Goal: Check status: Check status

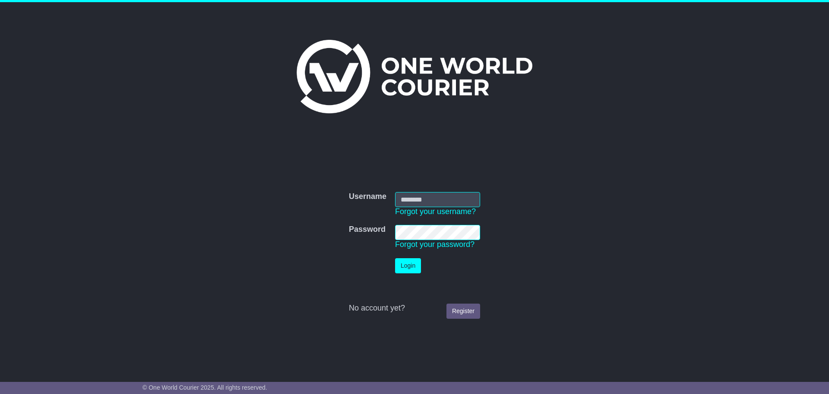
type input "**********"
click at [397, 270] on button "Login" at bounding box center [408, 265] width 26 height 15
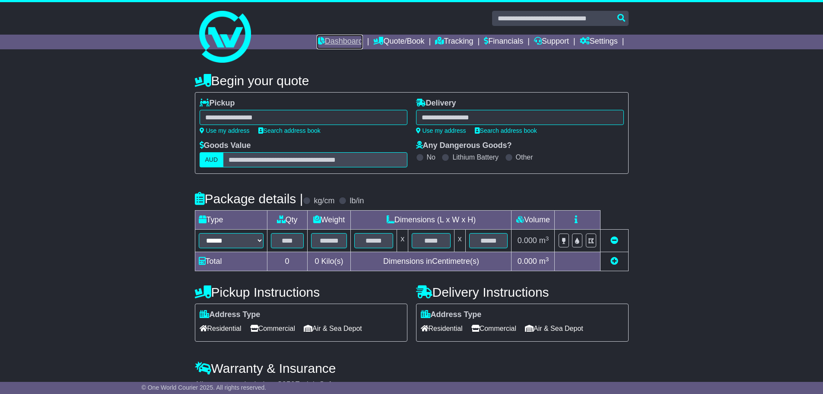
click at [337, 43] on link "Dashboard" at bounding box center [340, 42] width 46 height 15
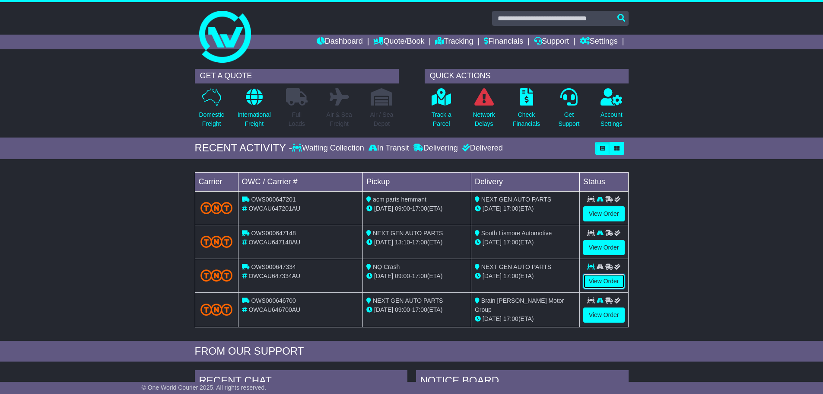
click at [596, 283] on link "View Order" at bounding box center [603, 280] width 41 height 15
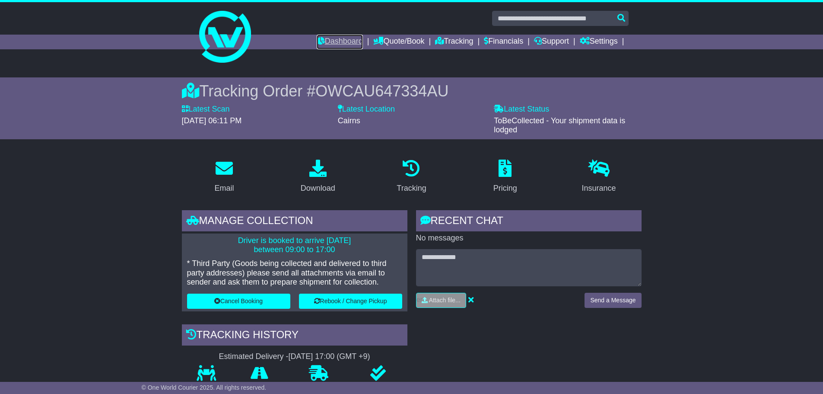
click at [336, 38] on link "Dashboard" at bounding box center [340, 42] width 46 height 15
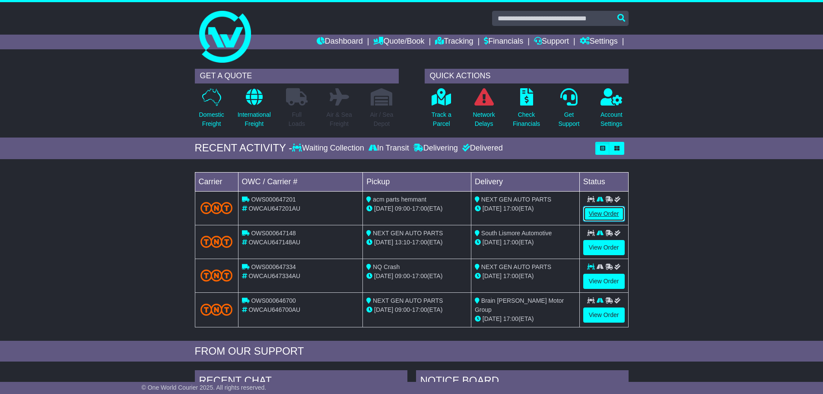
click at [601, 213] on link "View Order" at bounding box center [603, 213] width 41 height 15
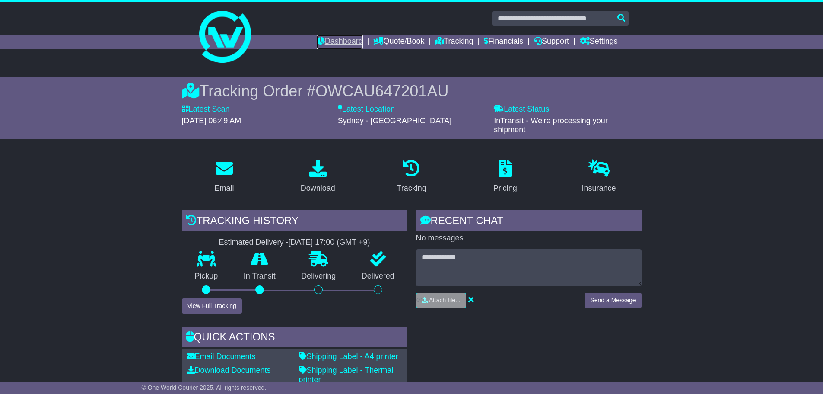
click at [331, 42] on link "Dashboard" at bounding box center [340, 42] width 46 height 15
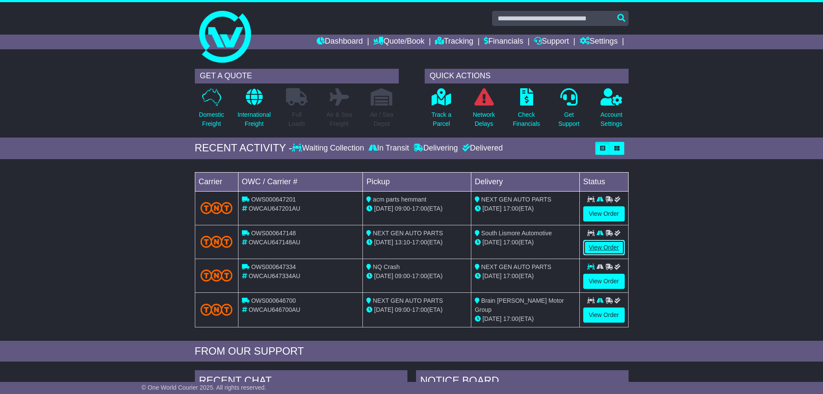
click at [601, 247] on link "View Order" at bounding box center [603, 247] width 41 height 15
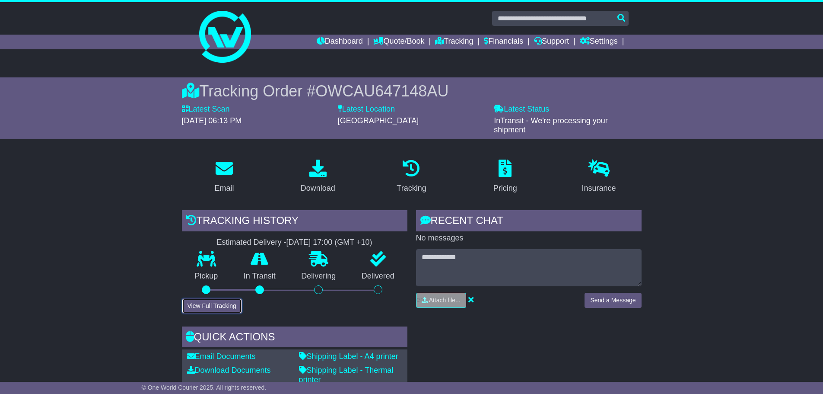
click at [230, 306] on button "View Full Tracking" at bounding box center [212, 305] width 60 height 15
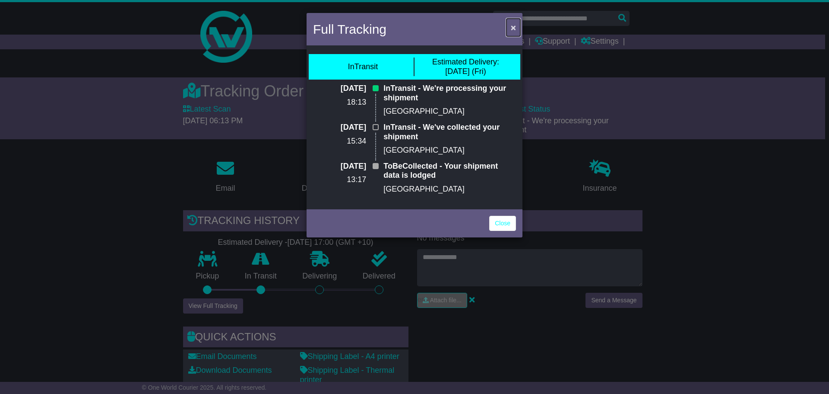
click at [511, 28] on span "×" at bounding box center [513, 27] width 5 height 10
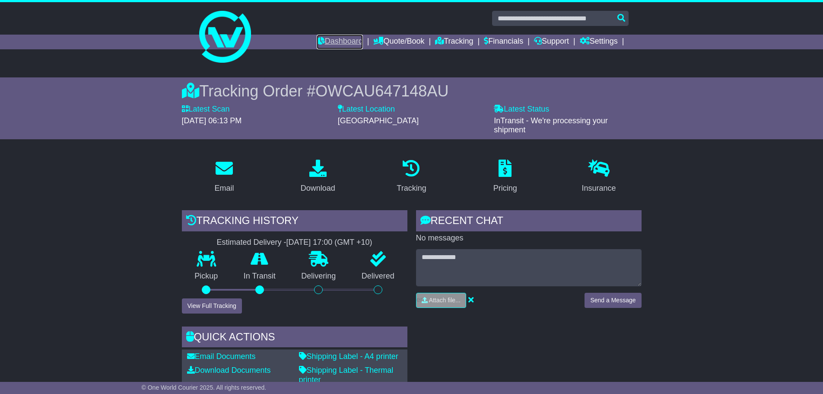
click at [327, 40] on link "Dashboard" at bounding box center [340, 42] width 46 height 15
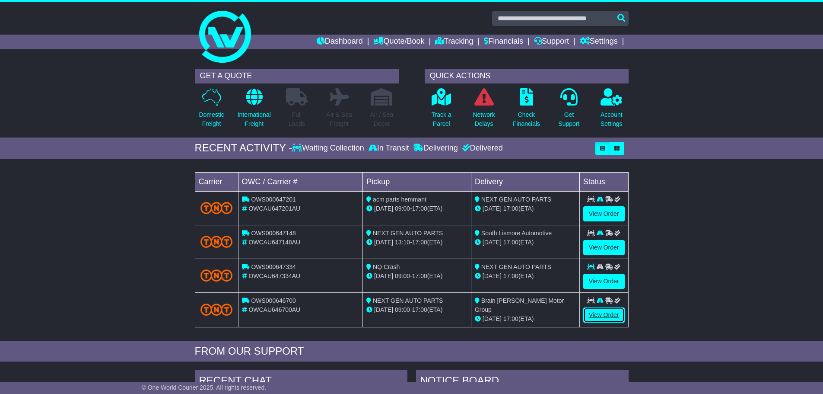
click at [607, 316] on link "View Order" at bounding box center [603, 314] width 41 height 15
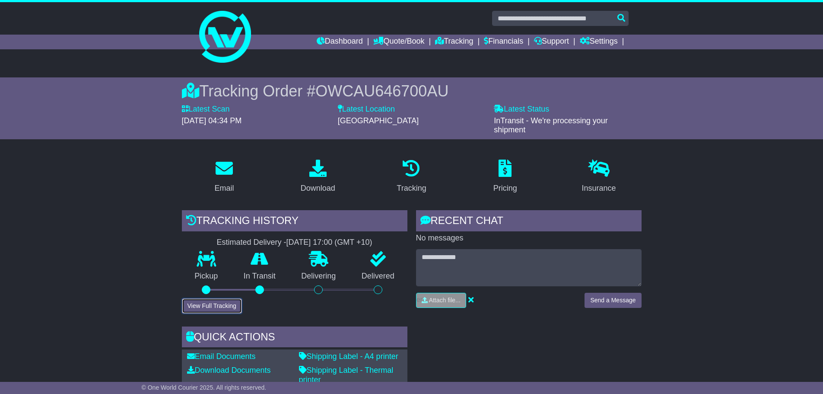
click at [222, 301] on button "View Full Tracking" at bounding box center [212, 305] width 60 height 15
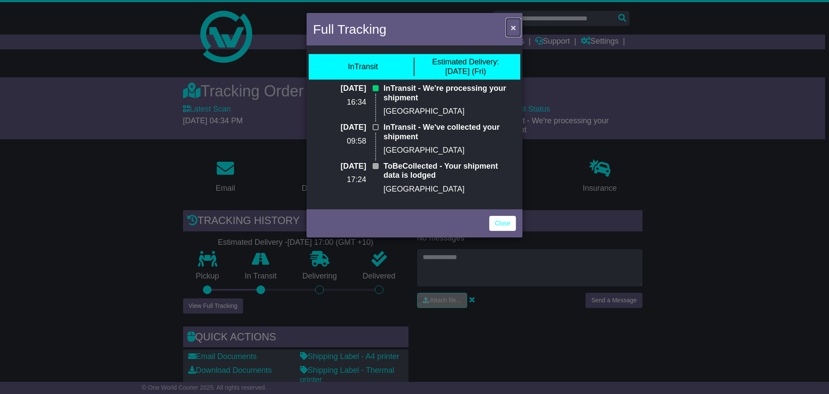
click at [514, 30] on span "×" at bounding box center [513, 27] width 5 height 10
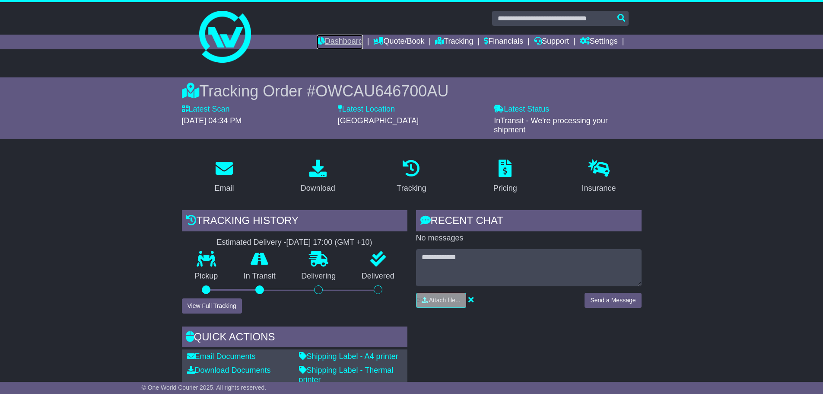
click at [336, 44] on link "Dashboard" at bounding box center [340, 42] width 46 height 15
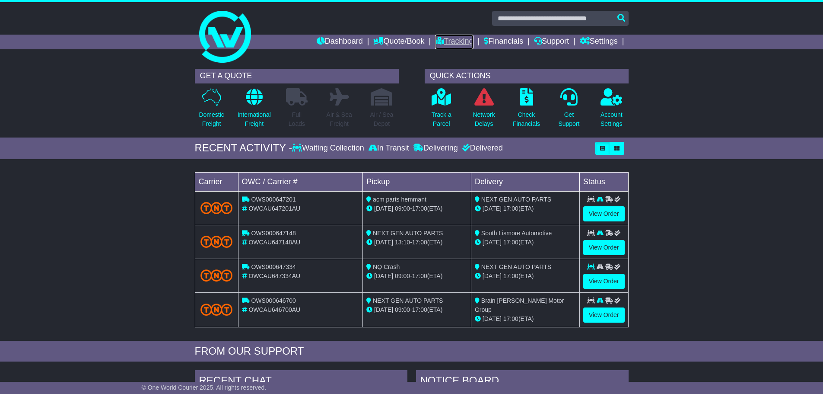
click at [453, 38] on link "Tracking" at bounding box center [454, 42] width 38 height 15
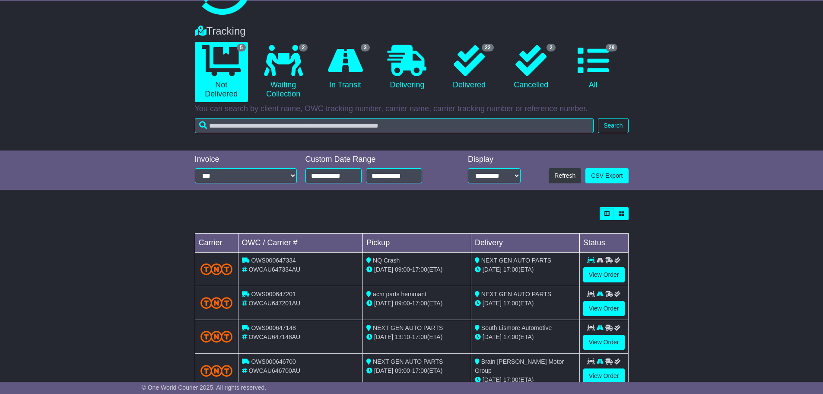
scroll to position [106, 0]
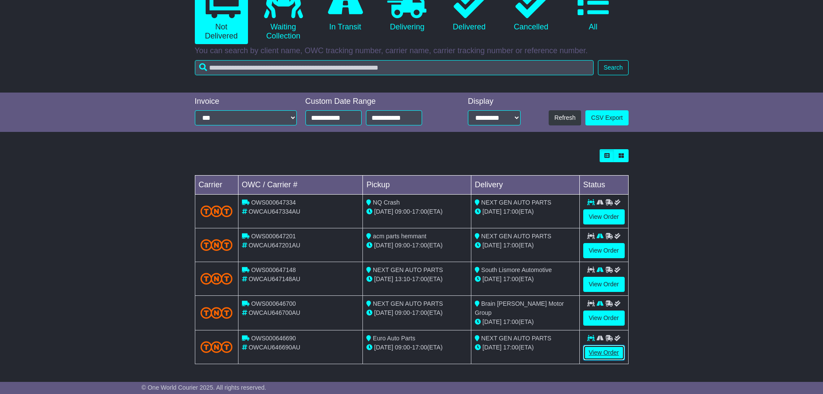
click at [600, 354] on link "View Order" at bounding box center [603, 352] width 41 height 15
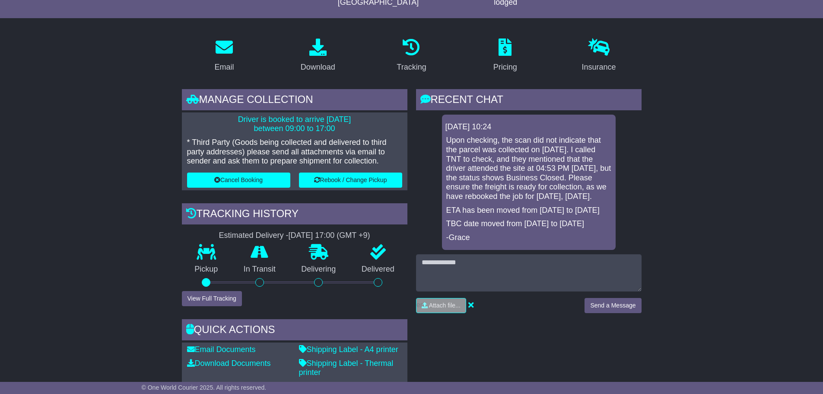
scroll to position [130, 0]
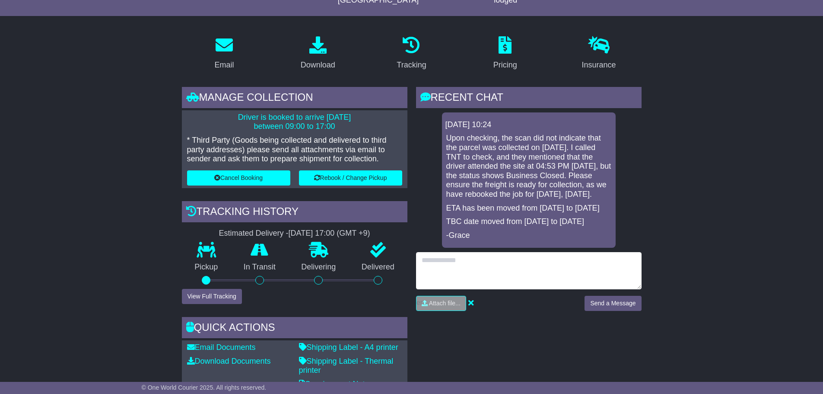
click at [510, 268] on textarea at bounding box center [529, 270] width 226 height 37
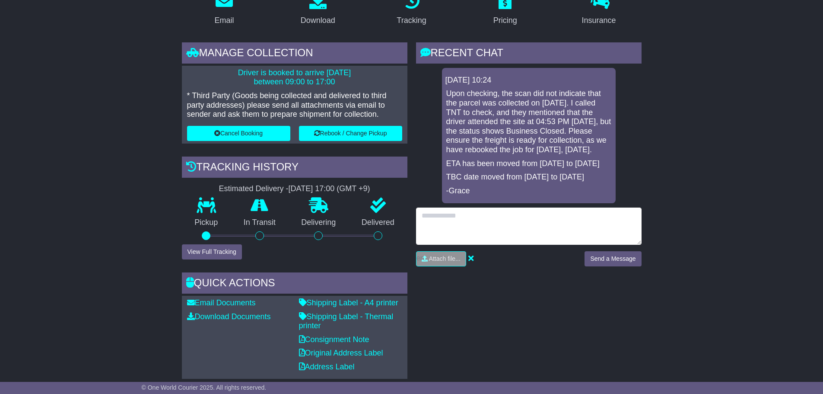
scroll to position [86, 0]
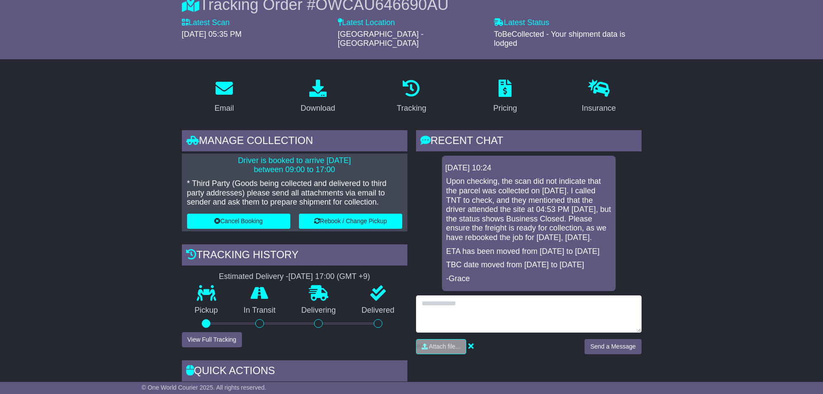
click at [477, 299] on textarea at bounding box center [529, 313] width 226 height 37
click at [449, 297] on textarea at bounding box center [529, 313] width 226 height 37
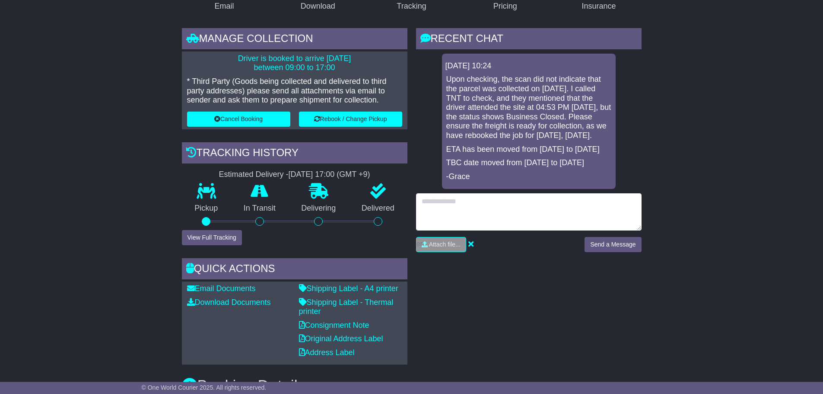
scroll to position [102, 0]
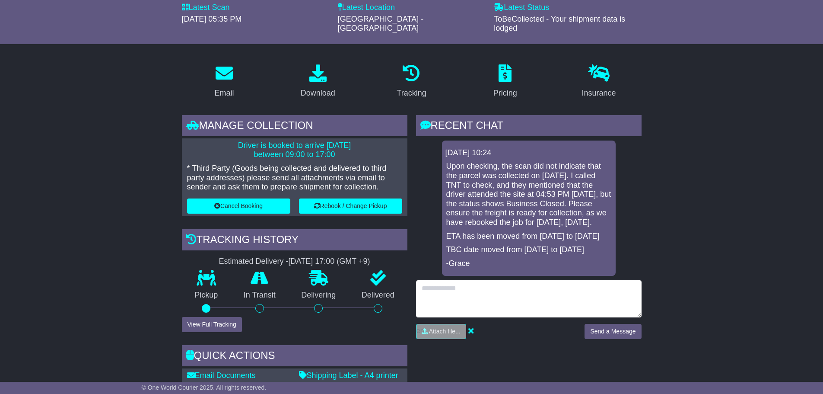
click at [465, 292] on textarea at bounding box center [529, 298] width 226 height 37
click at [470, 291] on textarea at bounding box center [529, 298] width 226 height 37
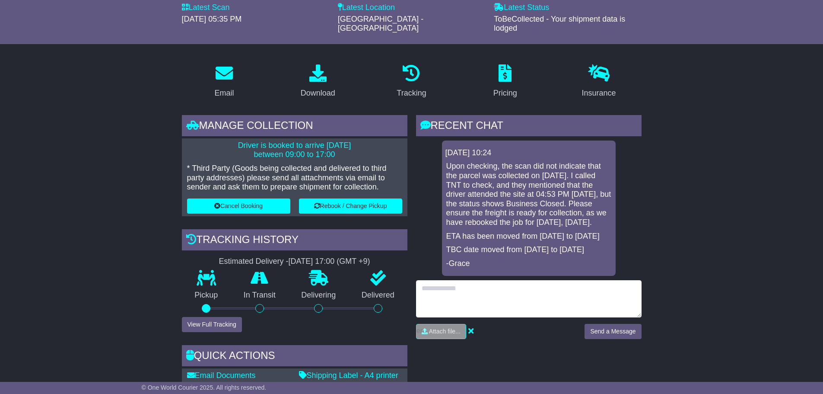
click at [541, 284] on textarea at bounding box center [529, 298] width 226 height 37
